Goal: Task Accomplishment & Management: Complete application form

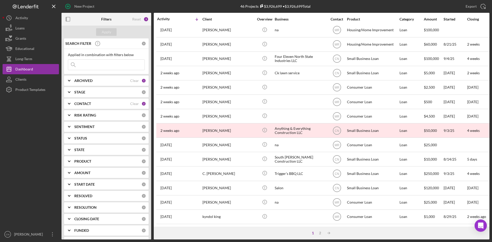
scroll to position [165, 0]
click at [320, 234] on div "2" at bounding box center [320, 233] width 7 height 4
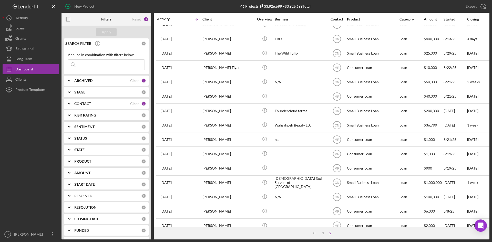
scroll to position [5, 0]
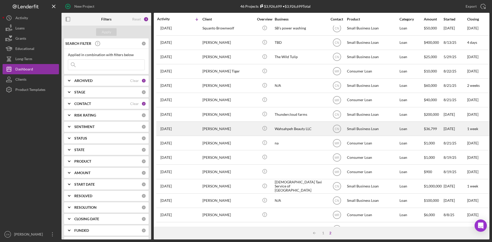
click at [213, 130] on div "[PERSON_NAME]" at bounding box center [228, 129] width 51 height 14
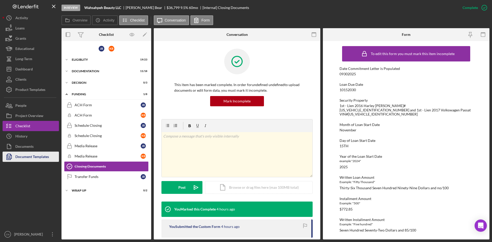
click at [18, 156] on div "Document Templates" at bounding box center [32, 158] width 34 height 12
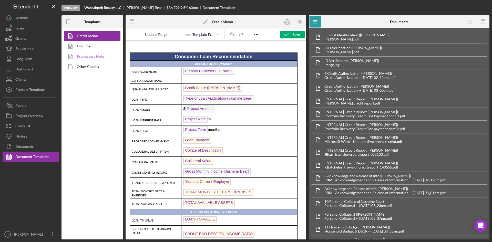
click at [95, 56] on link "Promissory Note" at bounding box center [91, 56] width 54 height 10
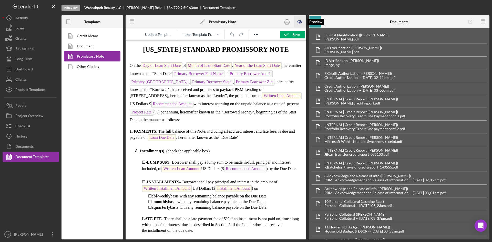
click at [299, 22] on icon "button" at bounding box center [300, 22] width 2 height 2
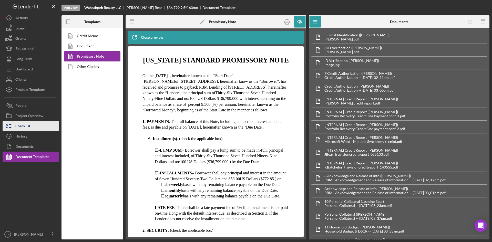
click at [26, 123] on div "Checklist" at bounding box center [22, 127] width 15 height 12
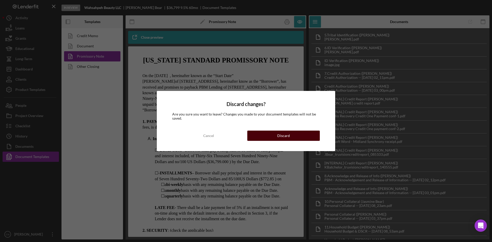
click at [285, 136] on div "Discard" at bounding box center [283, 136] width 13 height 10
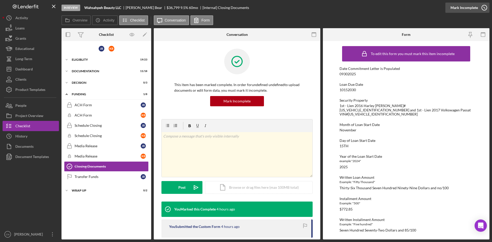
click at [484, 7] on icon "button" at bounding box center [484, 7] width 13 height 13
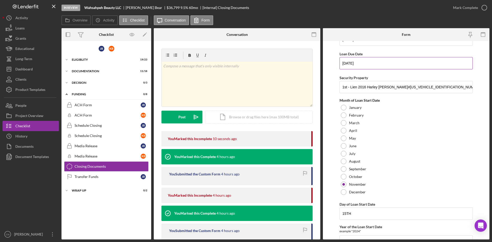
scroll to position [26, 0]
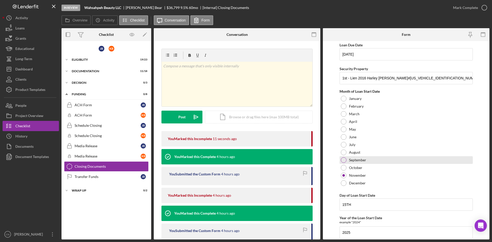
click at [342, 159] on div at bounding box center [344, 160] width 6 height 6
drag, startPoint x: 368, startPoint y: 206, endPoint x: 297, endPoint y: 208, distance: 71.8
click at [297, 208] on div "Overview Internal Workflow Stage In Review Icon/Dropdown Arrow Archive (can una…" at bounding box center [276, 133] width 428 height 211
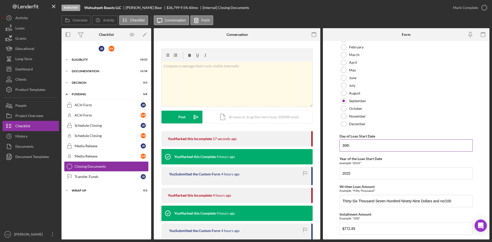
scroll to position [127, 0]
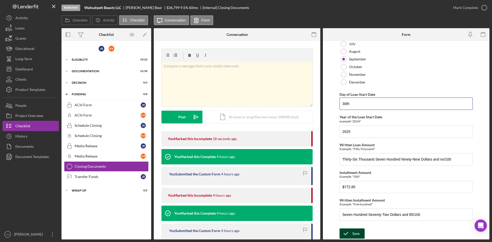
type input "30th"
click at [350, 234] on icon "submit" at bounding box center [346, 233] width 13 height 13
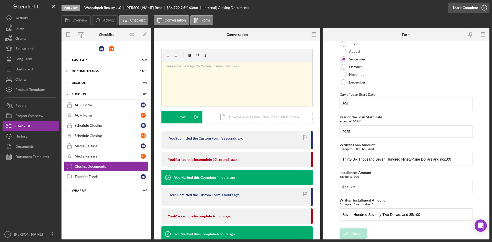
click at [485, 8] on icon "button" at bounding box center [484, 7] width 13 height 13
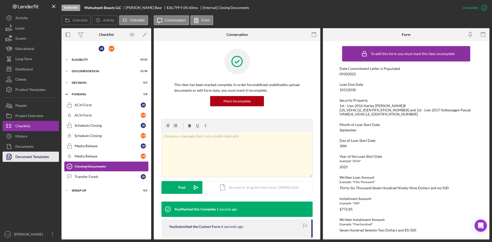
click at [26, 159] on div "Document Templates" at bounding box center [32, 158] width 34 height 12
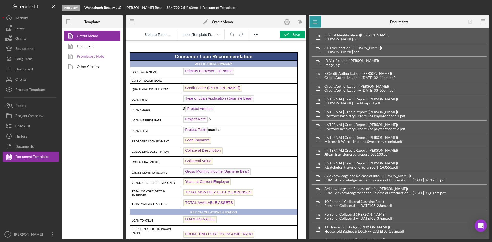
click at [80, 53] on link "Promissory Note" at bounding box center [91, 56] width 54 height 10
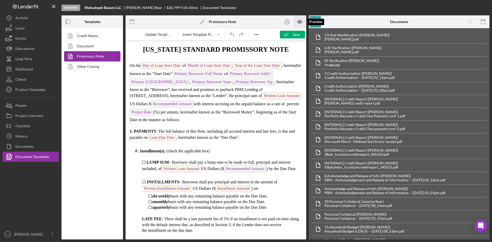
click at [298, 19] on icon "button" at bounding box center [300, 22] width 12 height 12
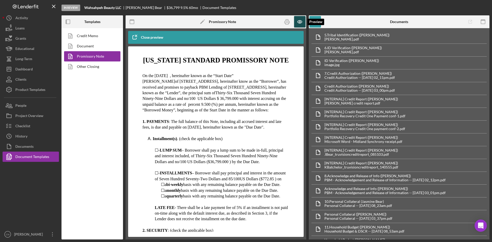
click at [298, 19] on icon "button" at bounding box center [300, 22] width 12 height 12
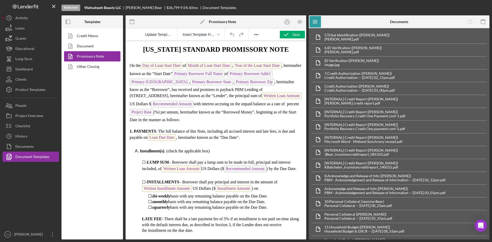
click at [245, 74] on span "of Primary Borrower Addr1 Primary [GEOGRAPHIC_DATA] , Primary Borrower State , …" at bounding box center [212, 85] width 165 height 26
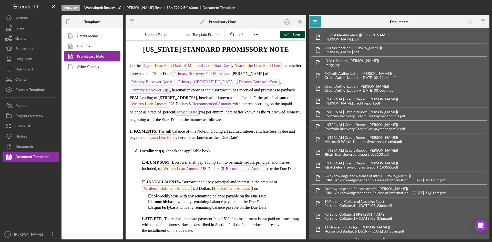
click at [294, 33] on div "Save" at bounding box center [296, 35] width 7 height 8
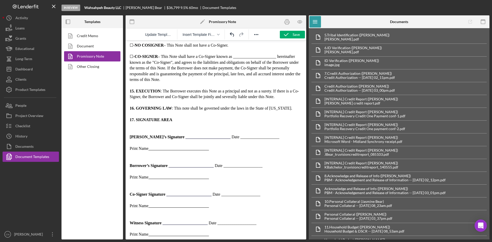
scroll to position [565, 0]
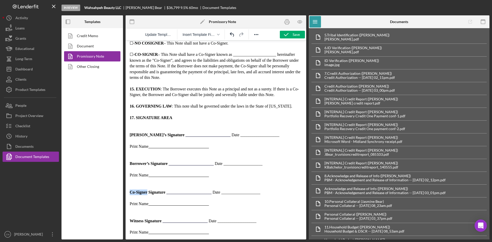
drag, startPoint x: 147, startPoint y: 193, endPoint x: 128, endPoint y: 193, distance: 19.0
click at [293, 38] on div "Save" at bounding box center [296, 35] width 7 height 8
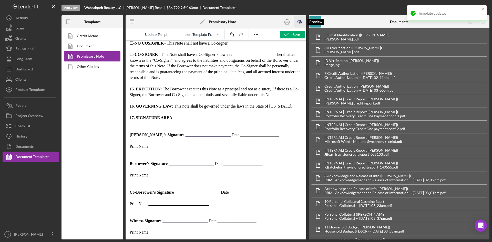
click at [299, 22] on icon "button" at bounding box center [300, 22] width 12 height 12
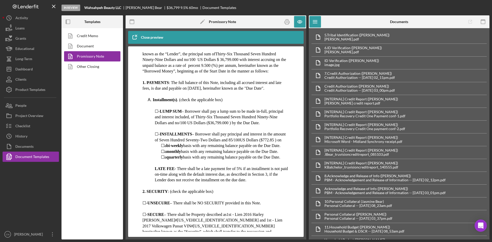
scroll to position [51, 0]
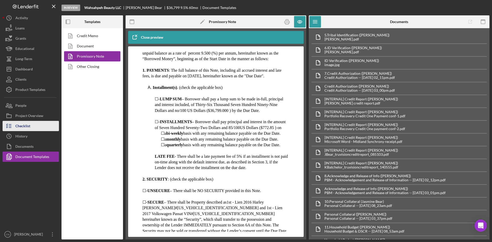
click at [25, 125] on div "Checklist" at bounding box center [22, 127] width 15 height 12
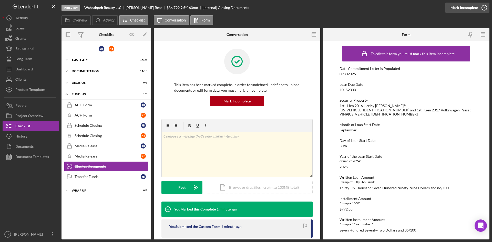
click at [487, 7] on icon "button" at bounding box center [484, 7] width 13 height 13
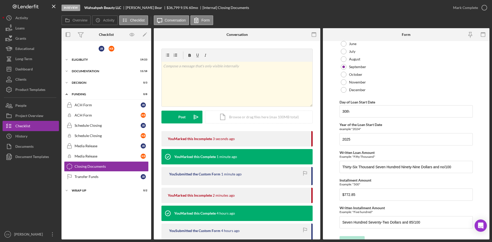
scroll to position [127, 0]
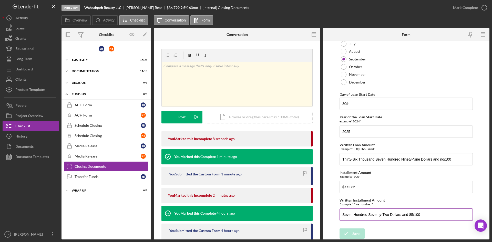
click at [424, 215] on input "Seven Hundred Seventy-Two Dollars and 85/100" at bounding box center [406, 215] width 133 height 12
type input "Seven Hundred Seventy-Two Dollars and Eighty-Five Cents"
click at [348, 234] on icon "submit" at bounding box center [346, 233] width 13 height 13
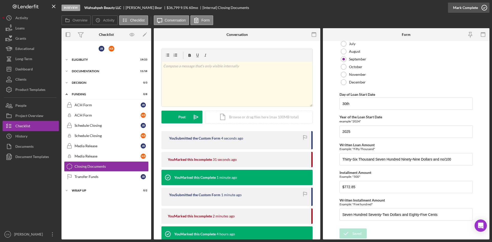
click at [486, 6] on icon "button" at bounding box center [484, 7] width 13 height 13
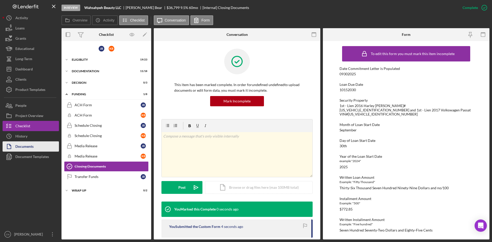
click at [23, 148] on div "Documents" at bounding box center [24, 148] width 18 height 12
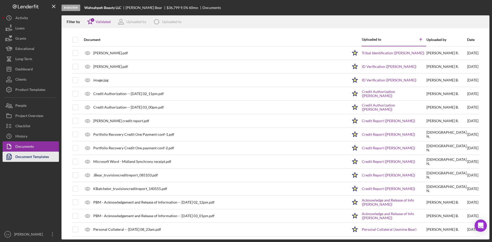
click at [15, 153] on icon "button" at bounding box center [9, 156] width 13 height 13
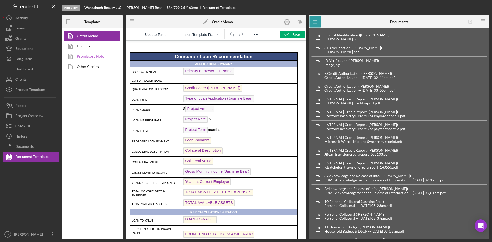
click at [88, 54] on link "Promissory Note" at bounding box center [91, 56] width 54 height 10
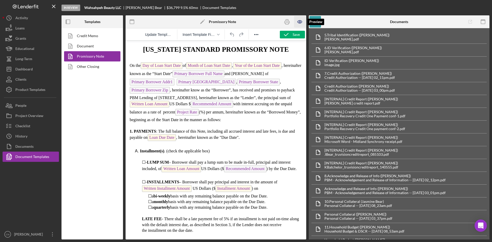
click at [298, 21] on icon "button" at bounding box center [300, 22] width 12 height 12
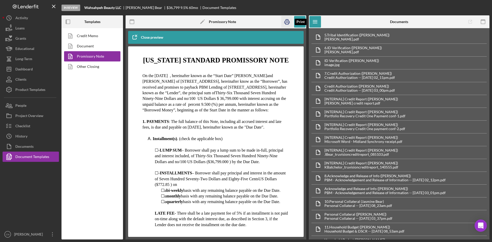
click at [286, 22] on icon "button" at bounding box center [287, 22] width 12 height 12
click at [22, 64] on div "Dashboard" at bounding box center [23, 70] width 17 height 12
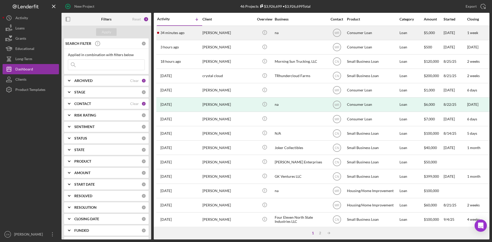
click at [170, 36] on div "34 minutes ago [PERSON_NAME]" at bounding box center [179, 33] width 45 height 14
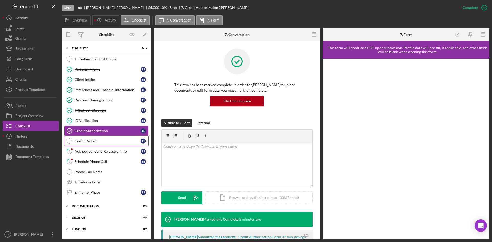
click at [88, 141] on div "Credit Report" at bounding box center [108, 141] width 66 height 4
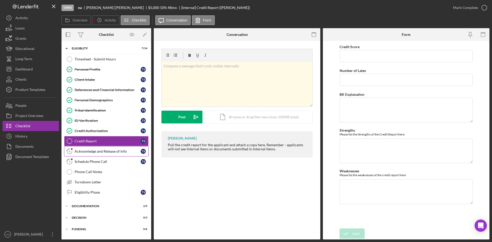
click at [87, 148] on link "8 Acknowledge and Release of Info T S" at bounding box center [106, 151] width 85 height 10
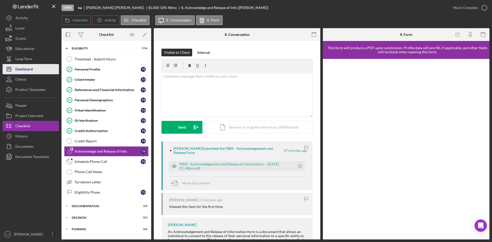
click at [26, 68] on div "Dashboard" at bounding box center [23, 70] width 17 height 12
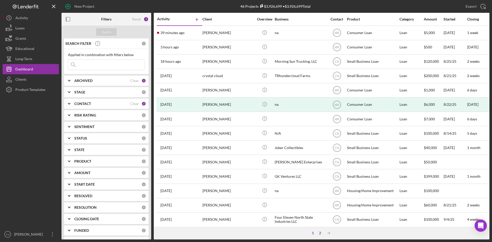
click at [320, 232] on div "2" at bounding box center [320, 233] width 7 height 4
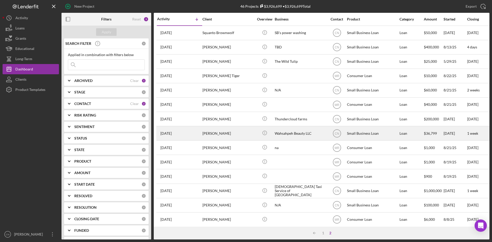
click at [219, 135] on div "[PERSON_NAME]" at bounding box center [228, 134] width 51 height 14
